Goal: Task Accomplishment & Management: Complete application form

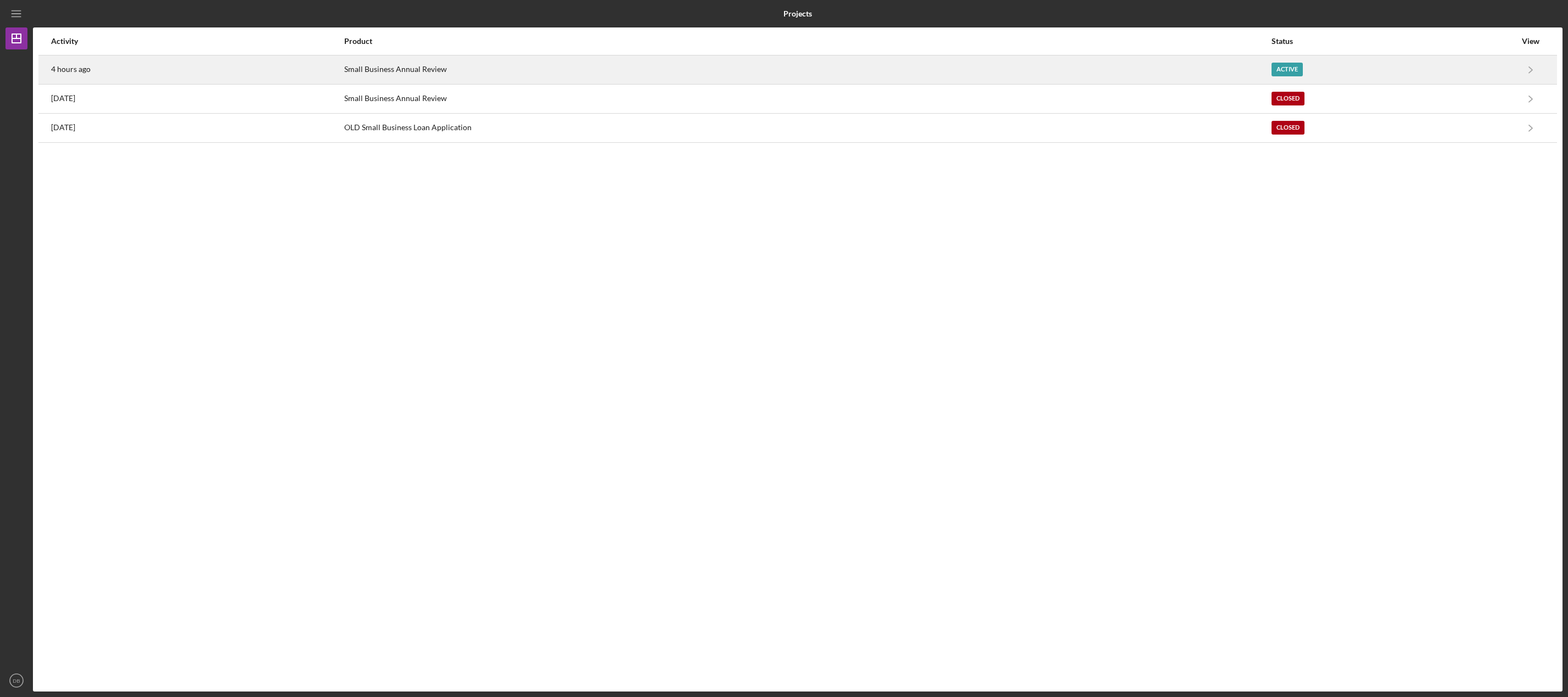
click at [1298, 70] on div "Active" at bounding box center [1287, 69] width 31 height 14
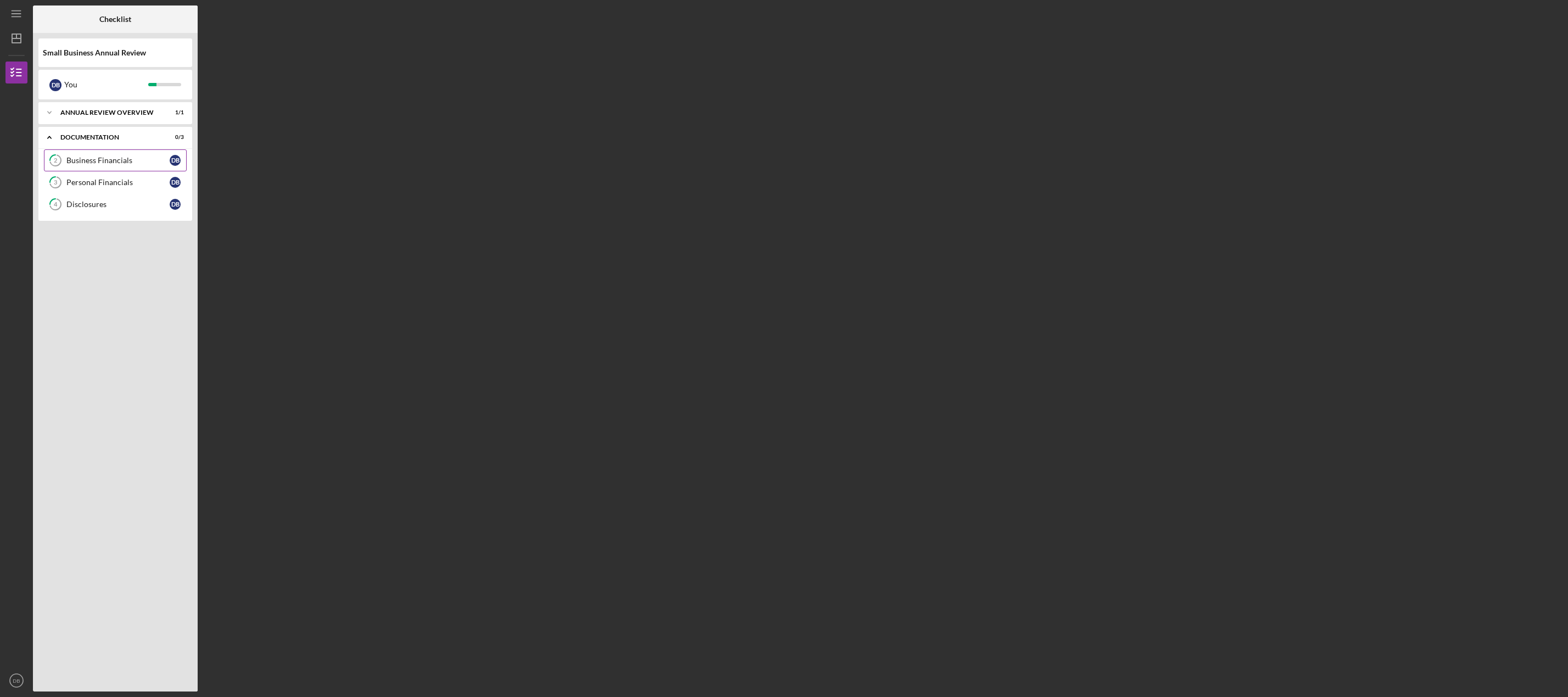
click at [125, 164] on div "Business Financials" at bounding box center [118, 161] width 104 height 9
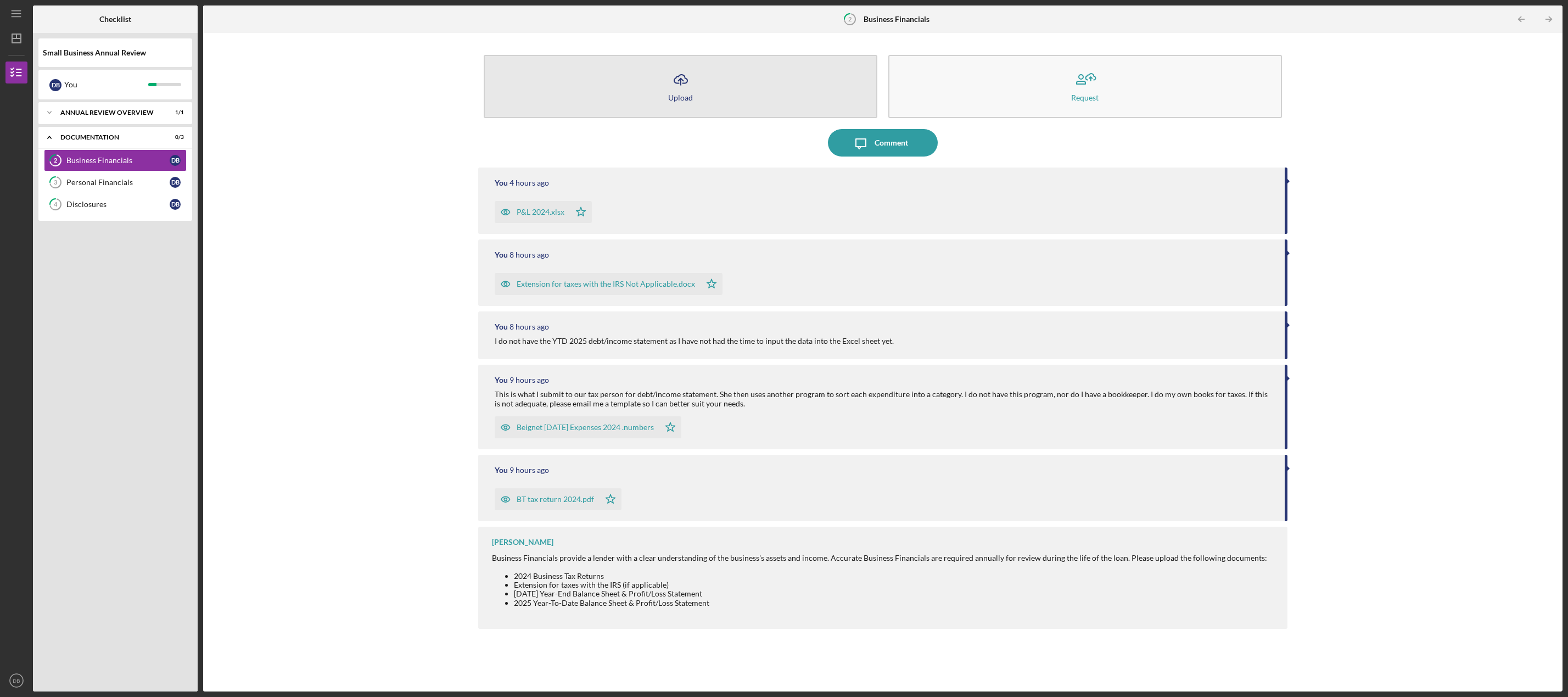
click at [684, 85] on icon "Icon/Upload" at bounding box center [680, 79] width 27 height 27
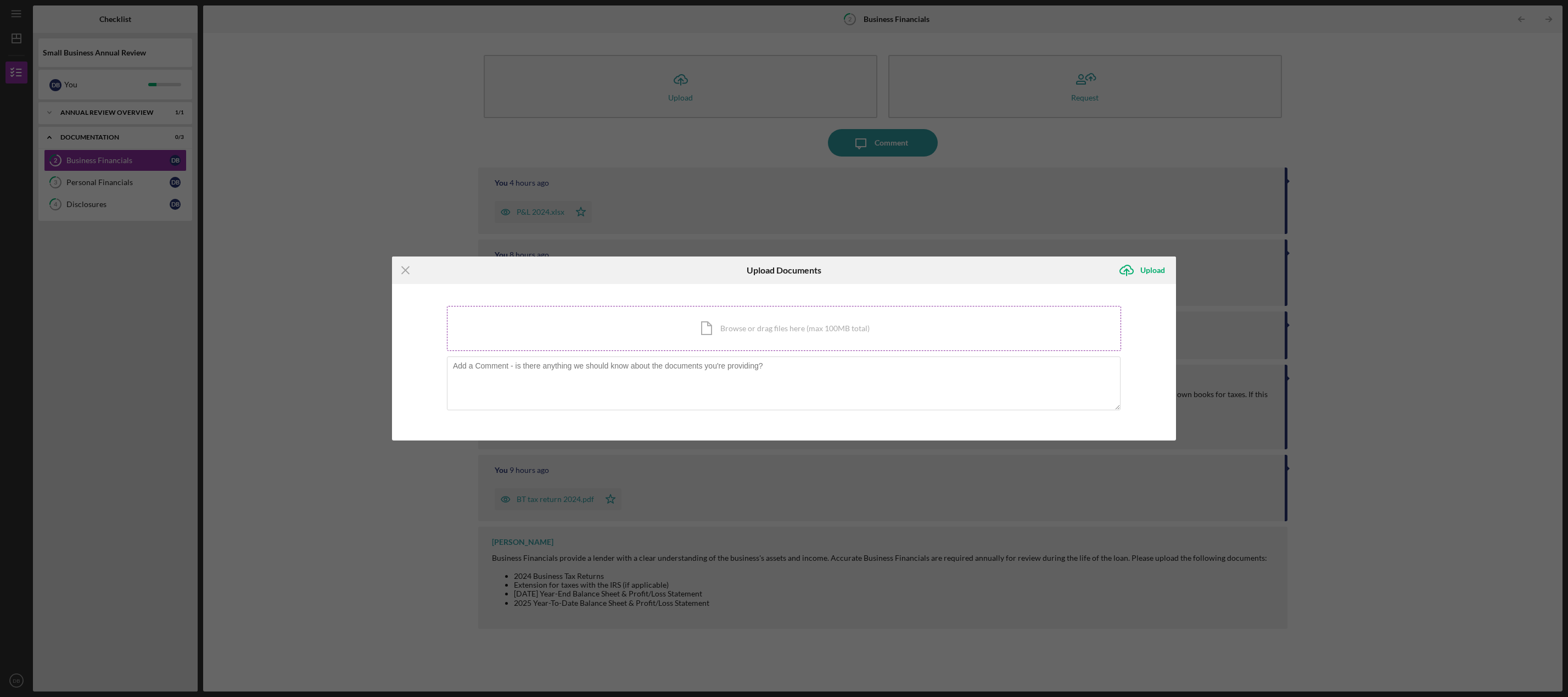
click at [729, 325] on div "Icon/Document Browse or drag files here (max 100MB total) Tap to choose files o…" at bounding box center [784, 328] width 674 height 45
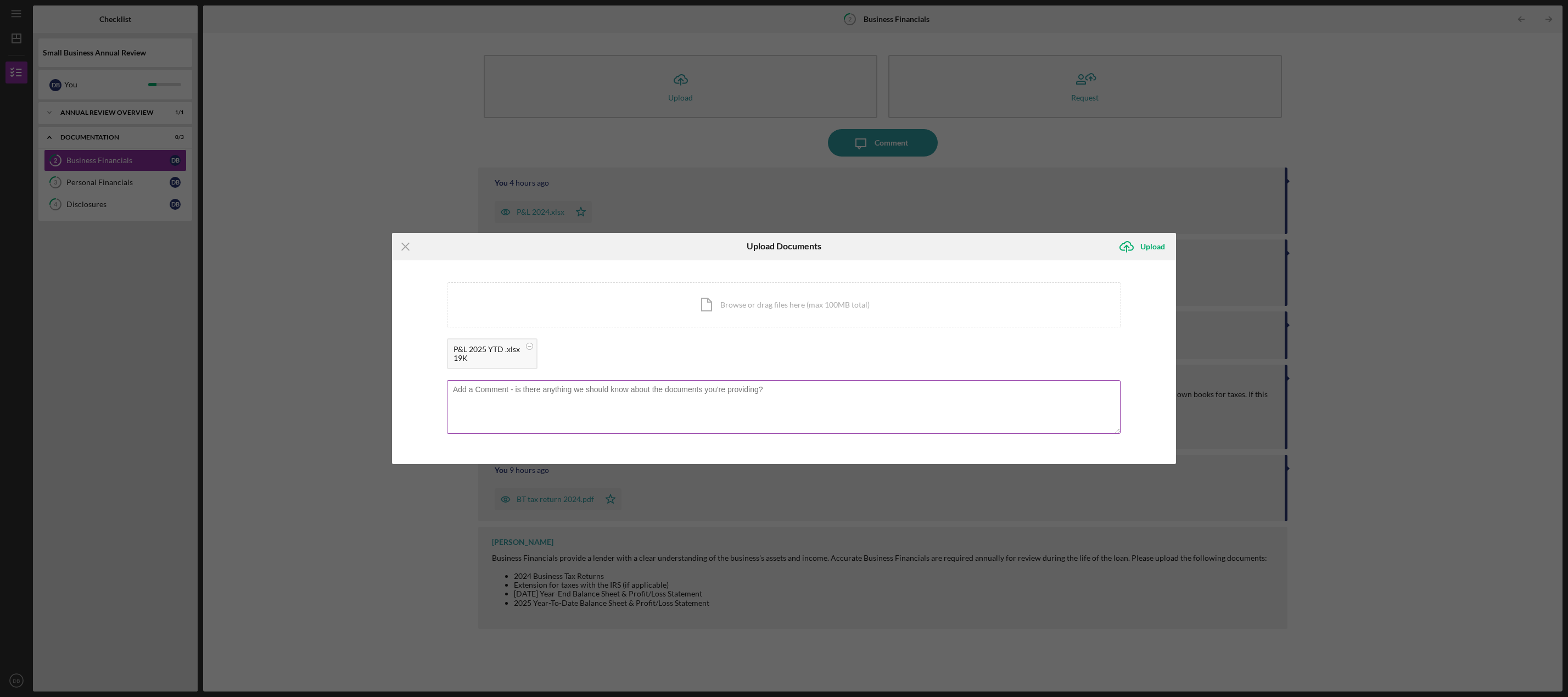
click at [528, 392] on textarea at bounding box center [783, 407] width 674 height 54
type textarea "This is information from the last week of May to current date [DATE]."
click at [1129, 248] on icon "Icon/Upload" at bounding box center [1127, 247] width 27 height 27
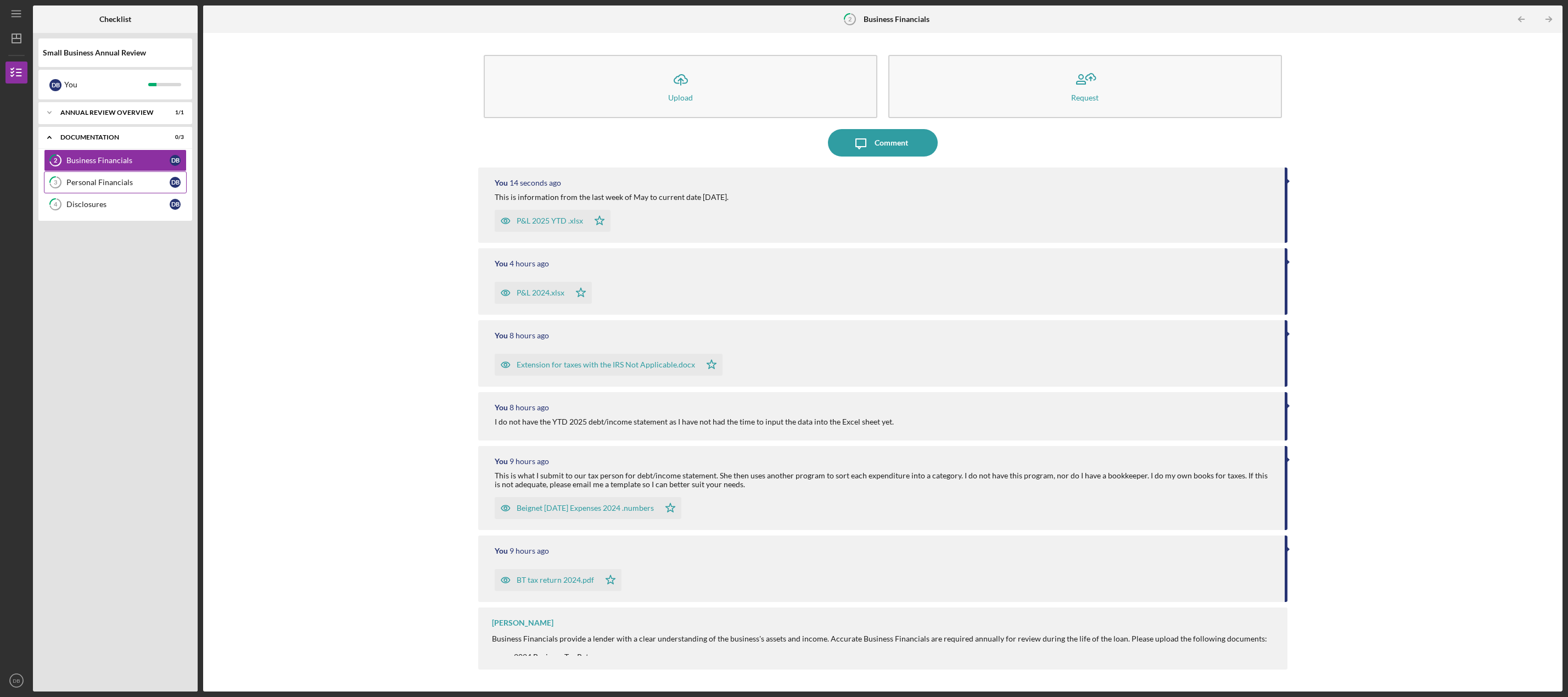
click at [113, 180] on div "Personal Financials" at bounding box center [118, 182] width 104 height 9
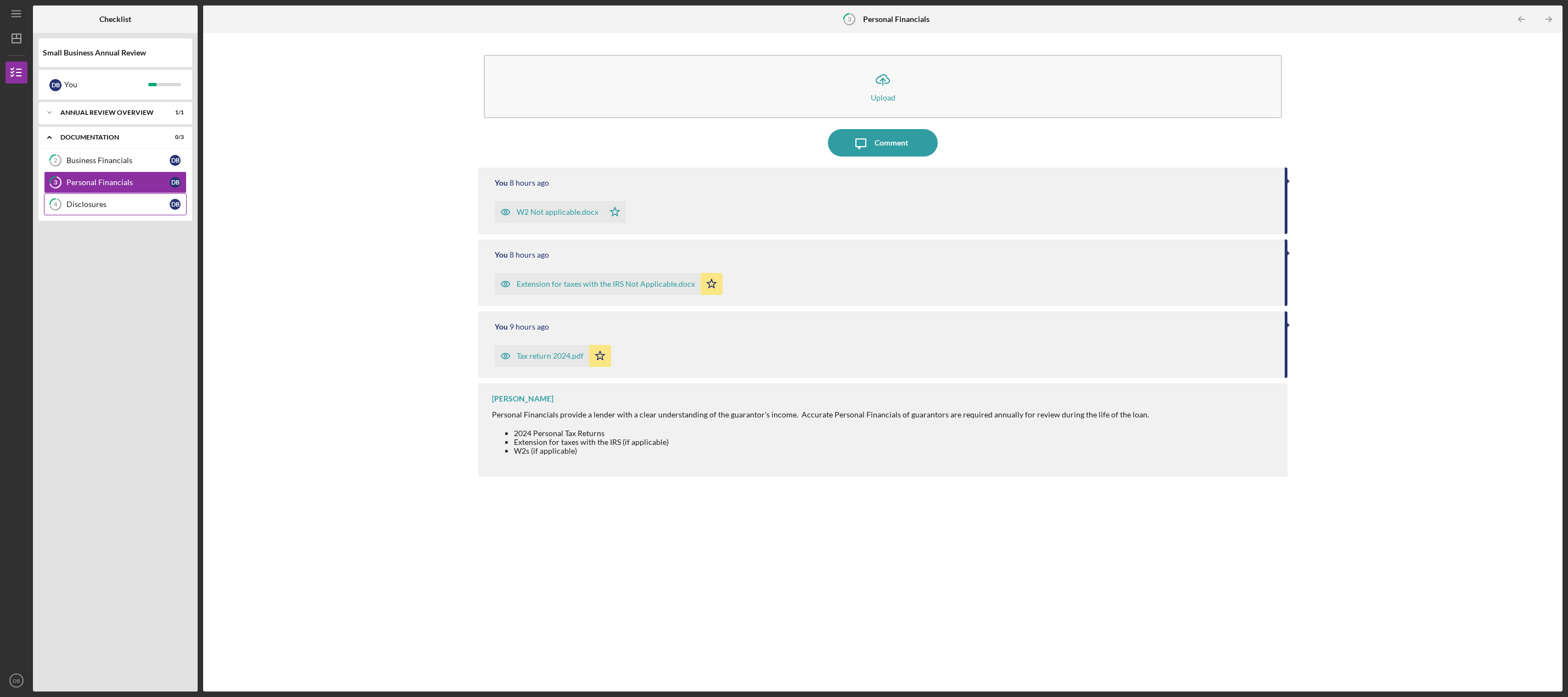
click at [104, 202] on div "Disclosures" at bounding box center [118, 204] width 104 height 9
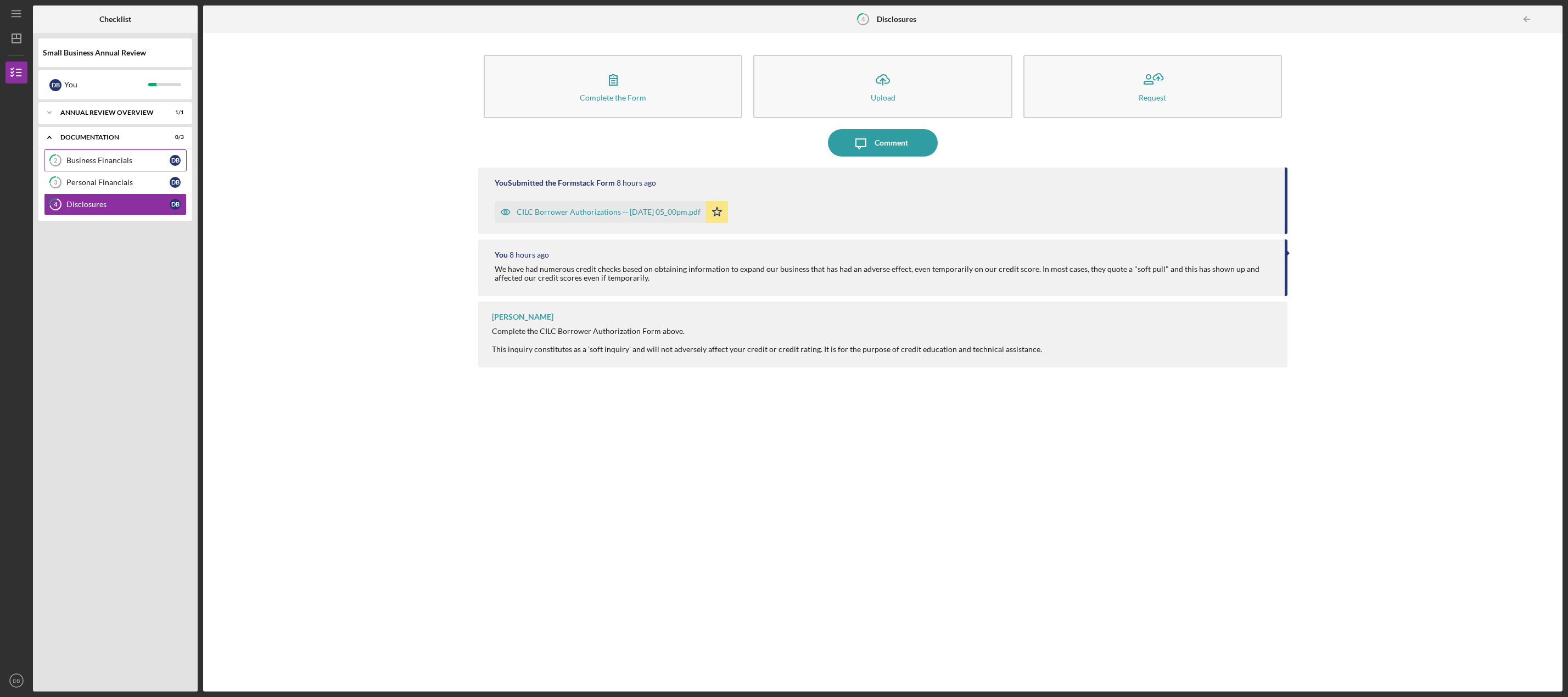
click at [103, 160] on div "Business Financials" at bounding box center [118, 161] width 104 height 9
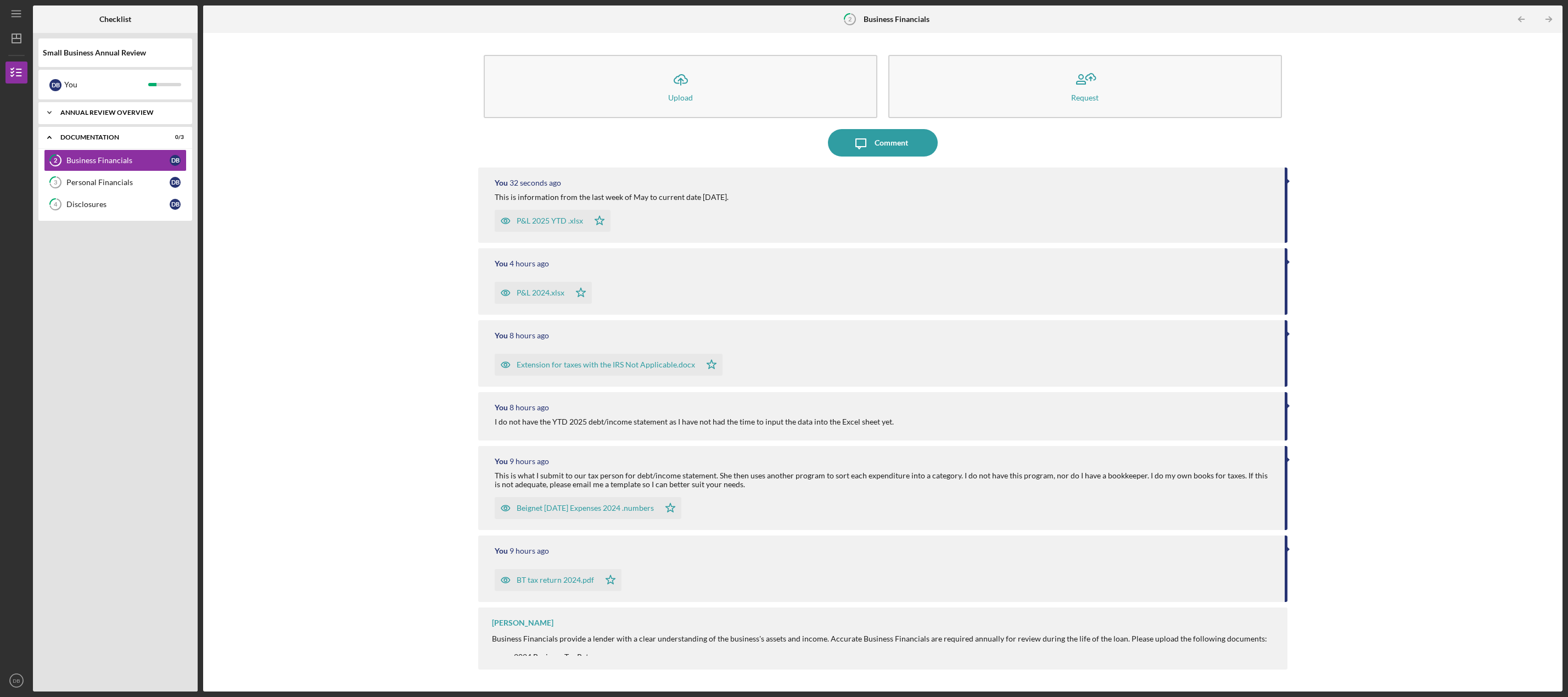
click at [113, 113] on div "Annual Review Overview" at bounding box center [119, 112] width 118 height 7
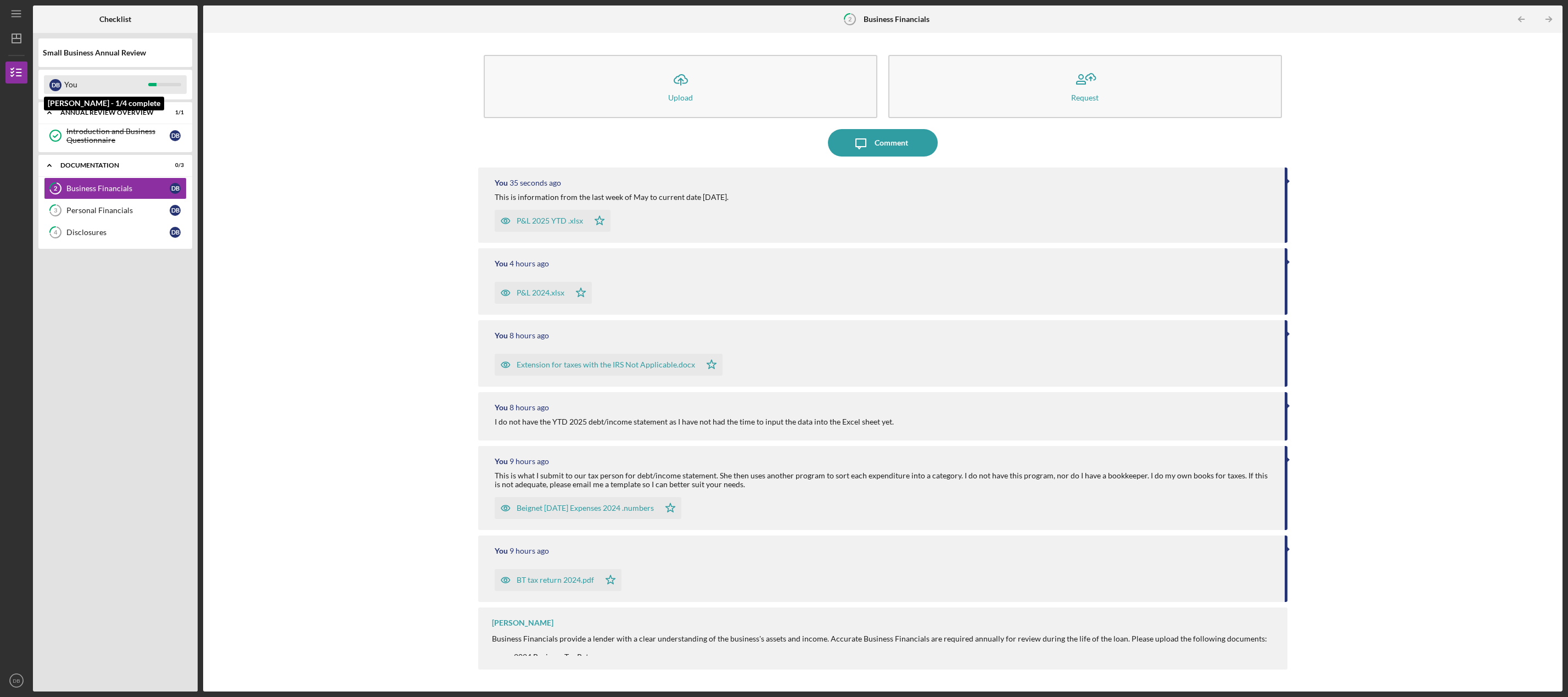
click at [92, 86] on div "You" at bounding box center [107, 84] width 84 height 19
